Goal: Task Accomplishment & Management: Manage account settings

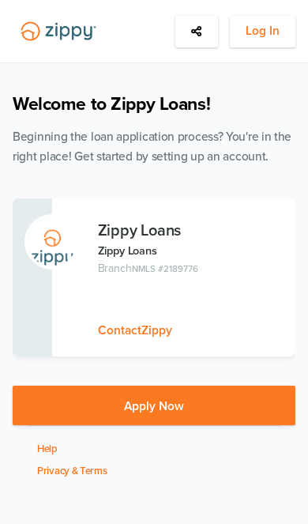
click at [196, 33] on icon at bounding box center [196, 31] width 11 height 13
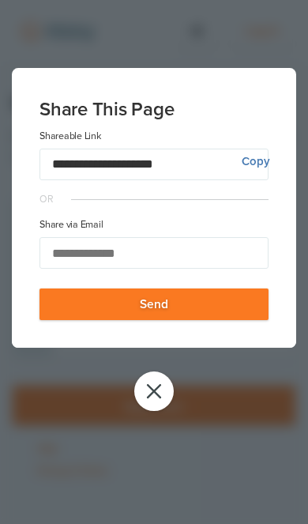
click at [158, 384] on button "close" at bounding box center [154, 392] width 40 height 40
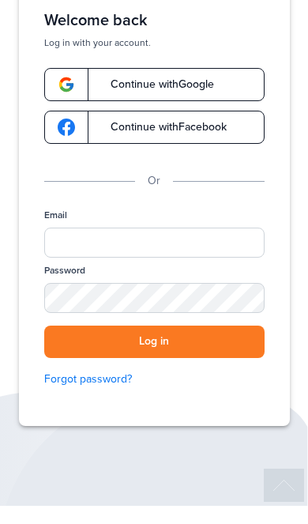
scroll to position [66, 0]
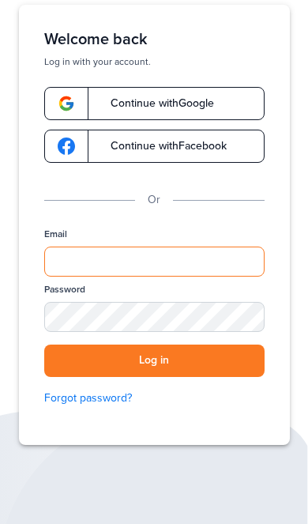
click at [206, 277] on input "Email" at bounding box center [154, 262] width 221 height 30
type input "**********"
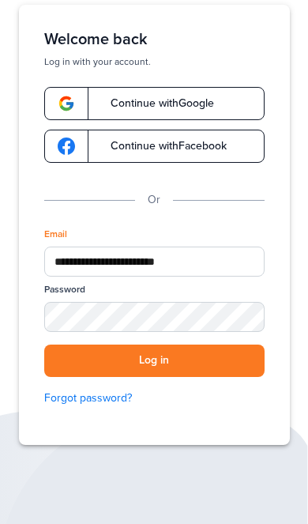
click at [154, 361] on button "Log in" at bounding box center [154, 361] width 221 height 32
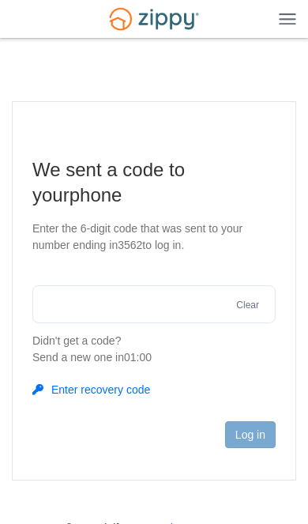
click at [207, 351] on div "Send a new one in 01:00" at bounding box center [154, 358] width 244 height 17
click at [196, 308] on input "text" at bounding box center [154, 305] width 244 height 38
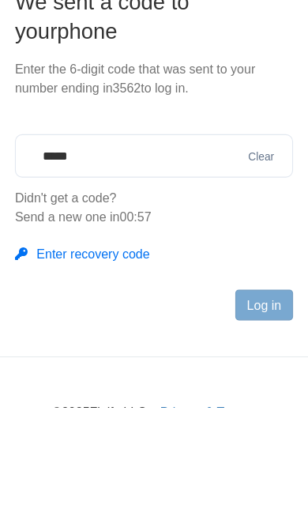
type input "******"
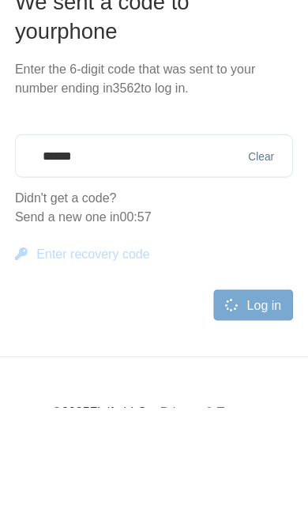
scroll to position [102, 0]
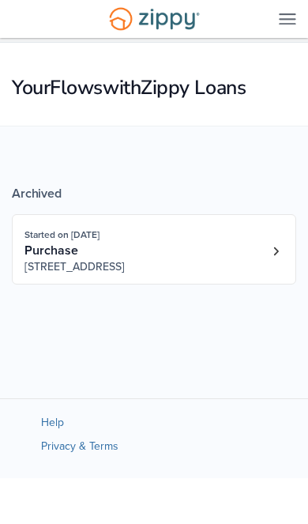
click at [288, 20] on img at bounding box center [287, 19] width 17 height 12
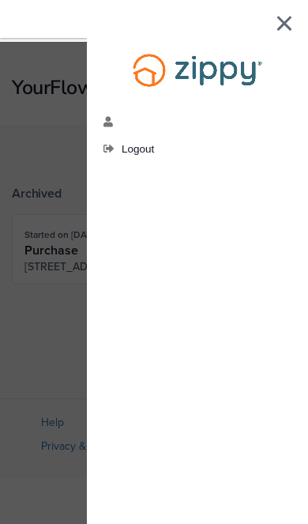
click at [112, 122] on icon "edit profile" at bounding box center [110, 122] width 12 height 11
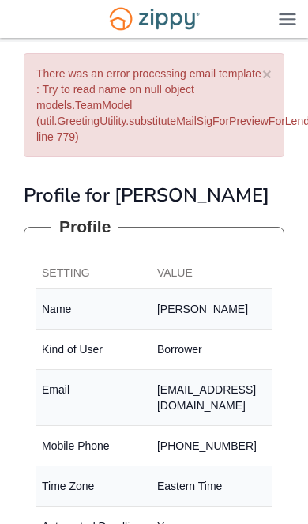
click at [279, 21] on img at bounding box center [287, 19] width 17 height 12
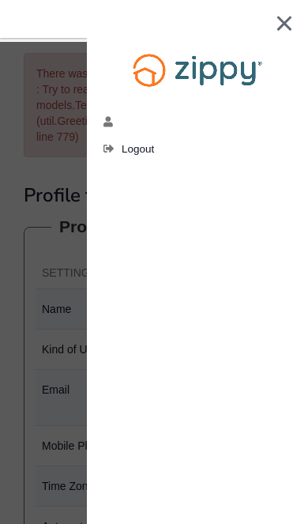
click at [291, 26] on img at bounding box center [285, 23] width 16 height 15
